Goal: Transaction & Acquisition: Purchase product/service

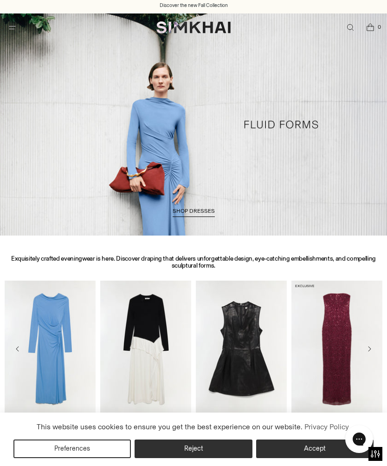
scroll to position [2, 0]
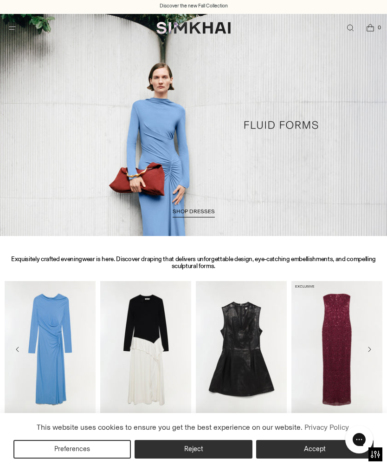
click at [16, 29] on icon "Open menu modal" at bounding box center [12, 27] width 10 height 7
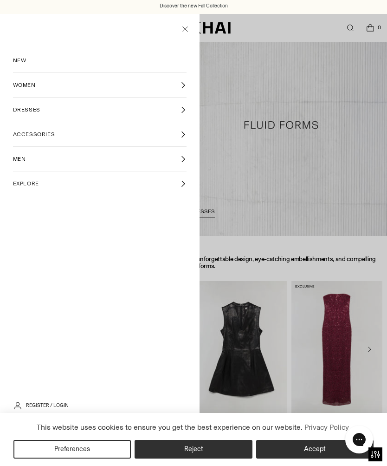
scroll to position [0, 0]
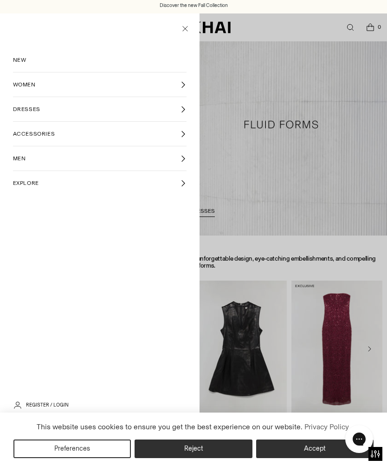
click at [126, 111] on link "DRESSES" at bounding box center [100, 109] width 174 height 24
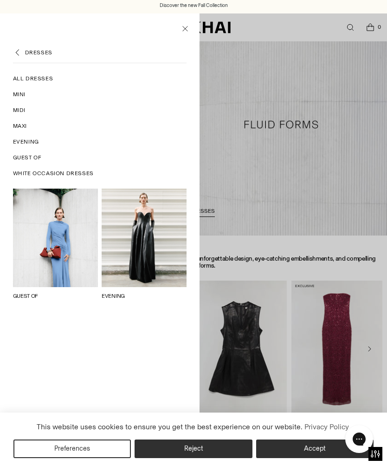
click at [36, 80] on span "All Dresses" at bounding box center [33, 79] width 40 height 8
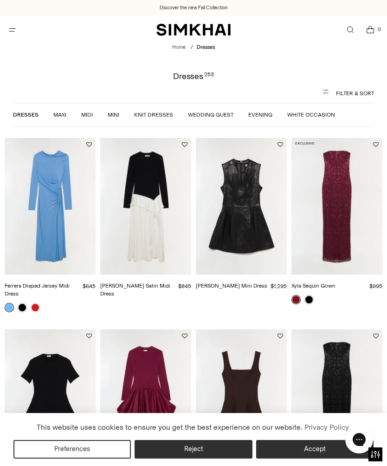
click at [342, 91] on button "Filter & Sort" at bounding box center [194, 93] width 362 height 19
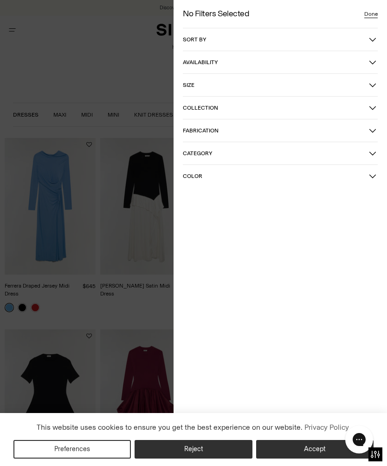
click at [372, 88] on icon "button" at bounding box center [372, 84] width 7 height 7
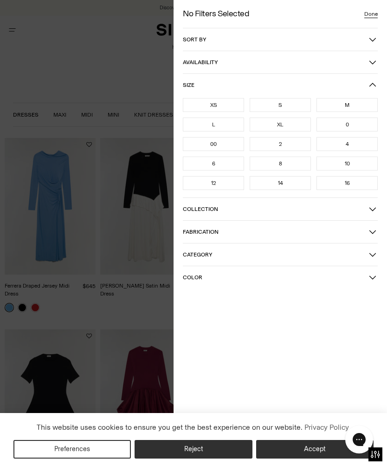
click at [282, 108] on div "S" at bounding box center [280, 105] width 61 height 14
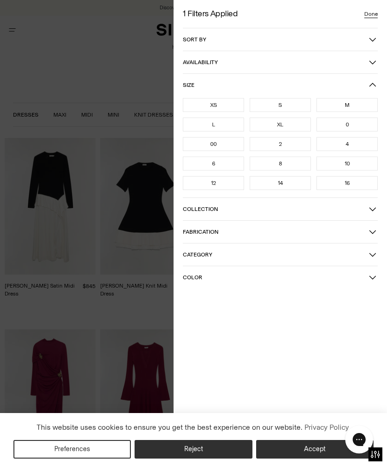
scroll to position [66, 0]
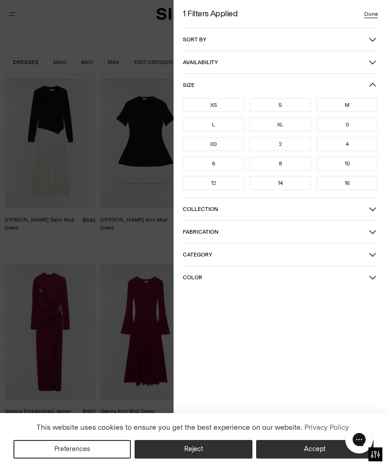
click at [368, 18] on button "Done" at bounding box center [371, 13] width 21 height 9
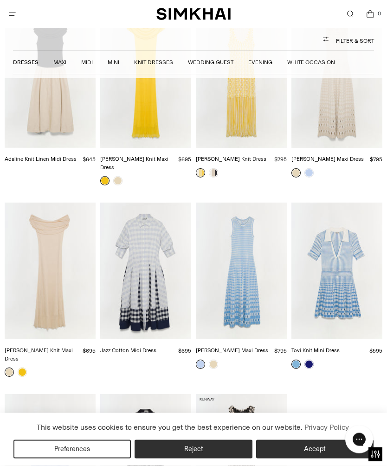
scroll to position [3090, 0]
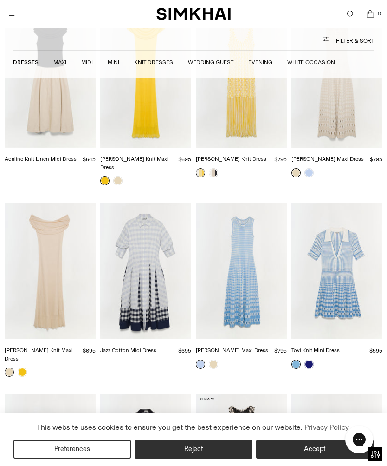
click at [56, 240] on img "Laurelle Knit Maxi Dress" at bounding box center [50, 270] width 91 height 136
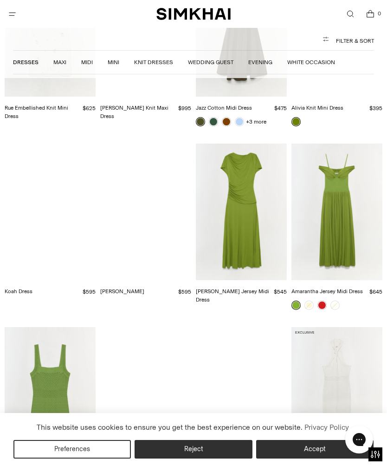
scroll to position [2041, 0]
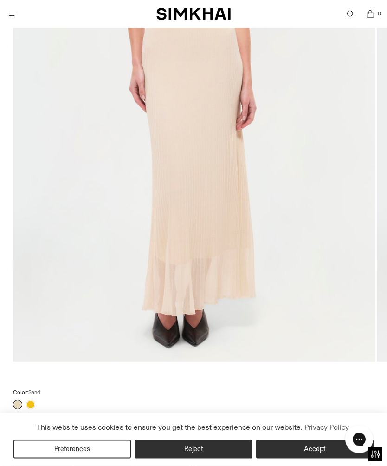
scroll to position [283, 0]
click at [33, 406] on link at bounding box center [30, 404] width 9 height 9
